Goal: Entertainment & Leisure: Consume media (video, audio)

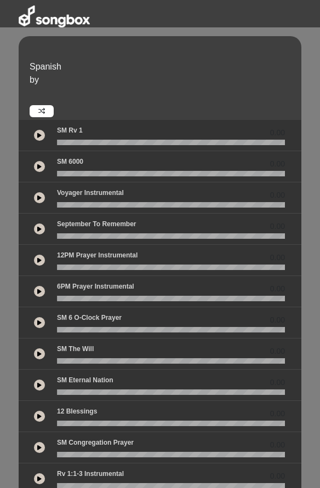
click at [42, 137] on button at bounding box center [39, 135] width 11 height 11
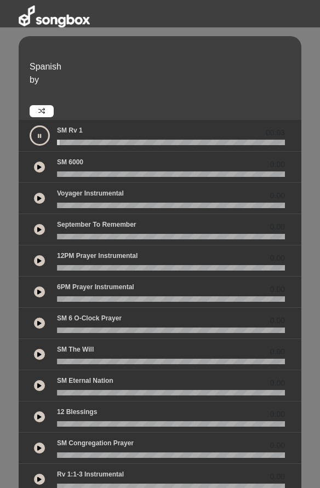
click at [42, 167] on button at bounding box center [39, 166] width 11 height 11
click at [40, 323] on icon at bounding box center [39, 322] width 4 height 5
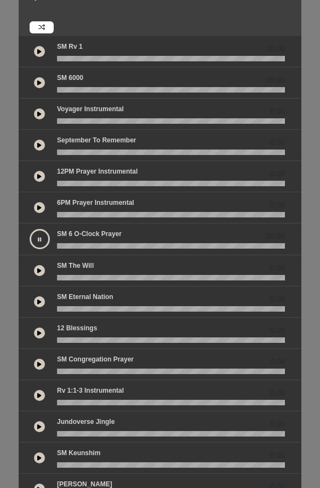
scroll to position [158, 0]
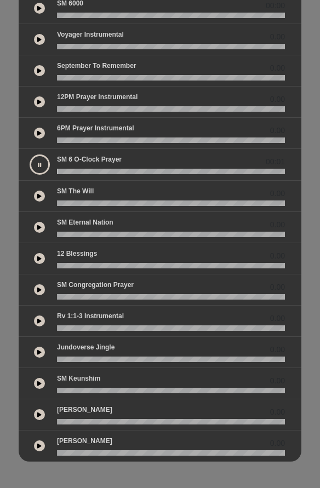
click at [38, 228] on icon at bounding box center [39, 226] width 4 height 5
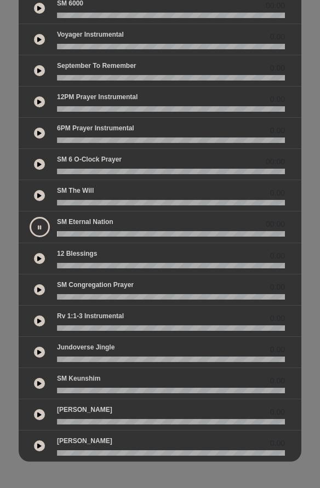
click at [43, 260] on button at bounding box center [39, 258] width 11 height 11
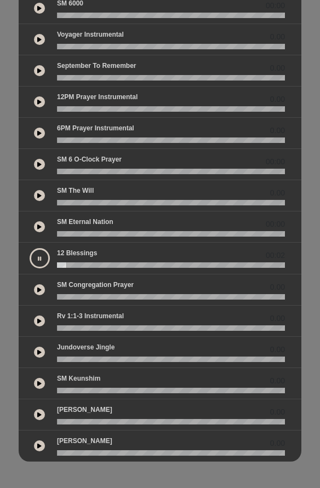
click at [101, 262] on wave at bounding box center [171, 264] width 228 height 5
click at [41, 285] on button at bounding box center [39, 289] width 11 height 11
click at [39, 318] on icon at bounding box center [39, 320] width 4 height 5
click at [37, 349] on button at bounding box center [39, 351] width 11 height 11
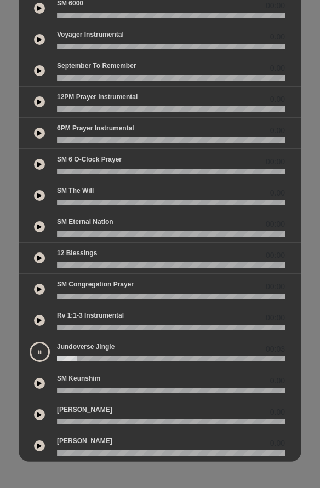
click at [38, 382] on icon at bounding box center [39, 382] width 4 height 5
click at [38, 414] on icon at bounding box center [39, 414] width 4 height 5
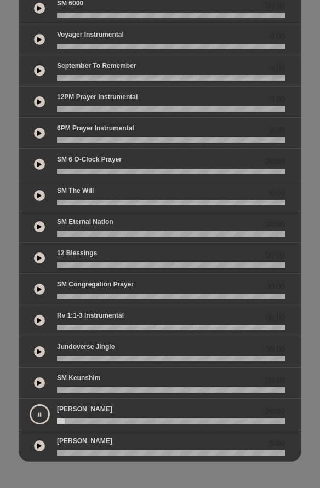
click at [38, 414] on icon at bounding box center [39, 414] width 3 height 5
